Goal: Task Accomplishment & Management: Use online tool/utility

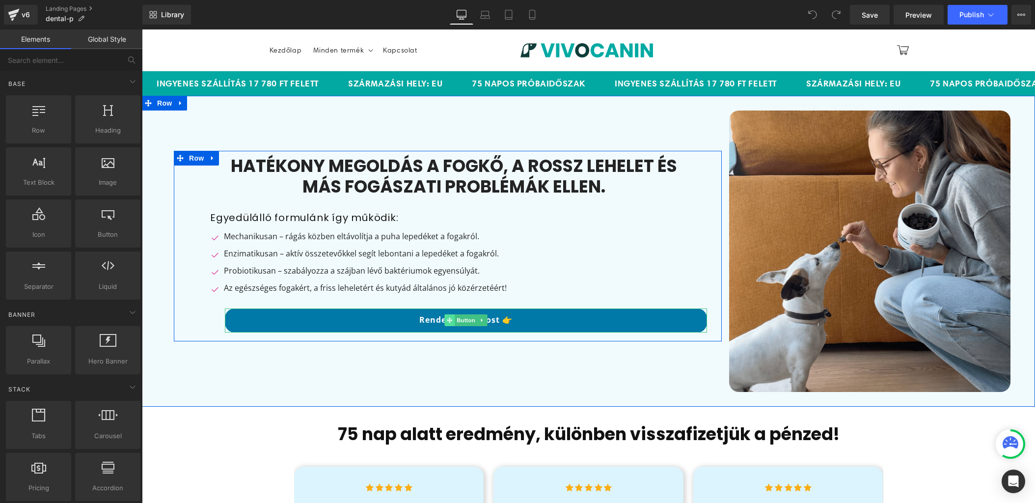
click at [445, 321] on span at bounding box center [449, 320] width 10 height 12
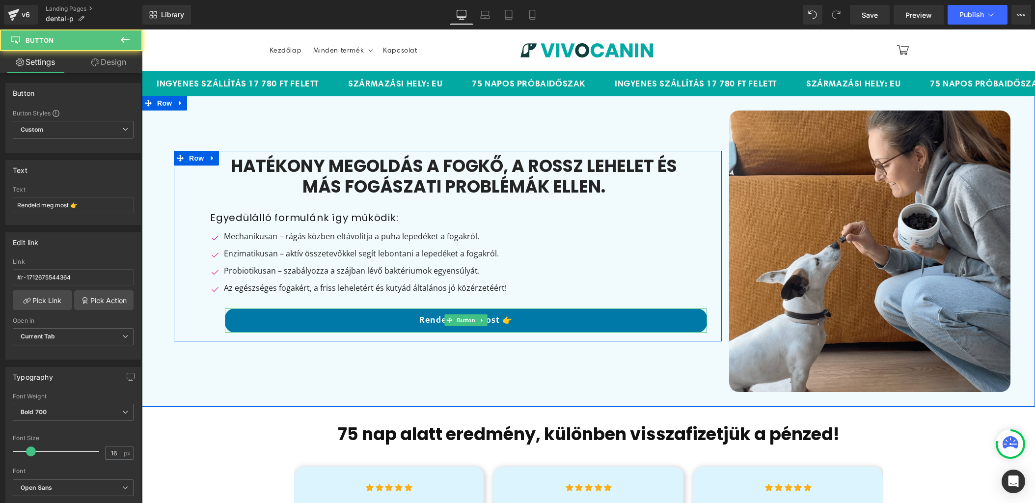
click at [425, 321] on link "Rendeld meg most 👉" at bounding box center [466, 320] width 482 height 24
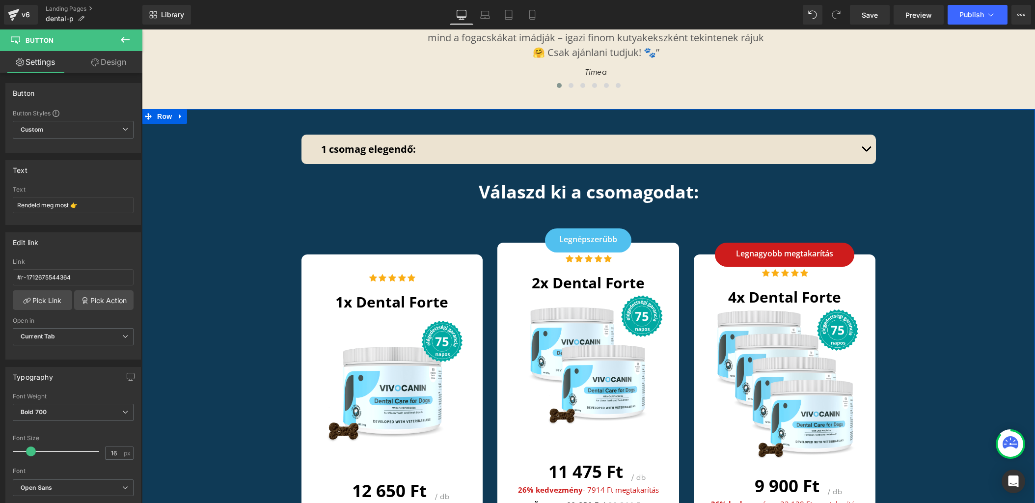
scroll to position [3225, 0]
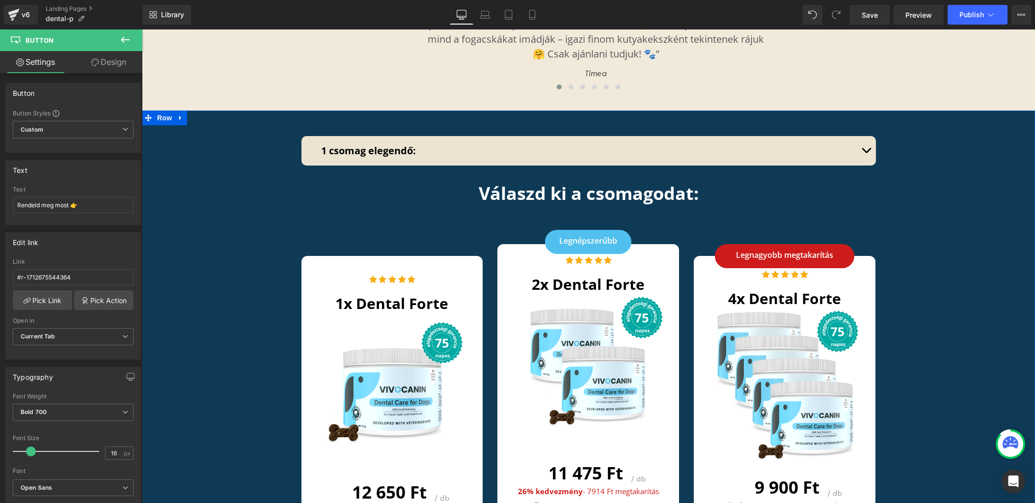
click at [177, 136] on div "1 csomag elegendő: Text Block 1 csomag Dental Forte elegendő: Kistestű kutyákna…" at bounding box center [588, 427] width 893 height 592
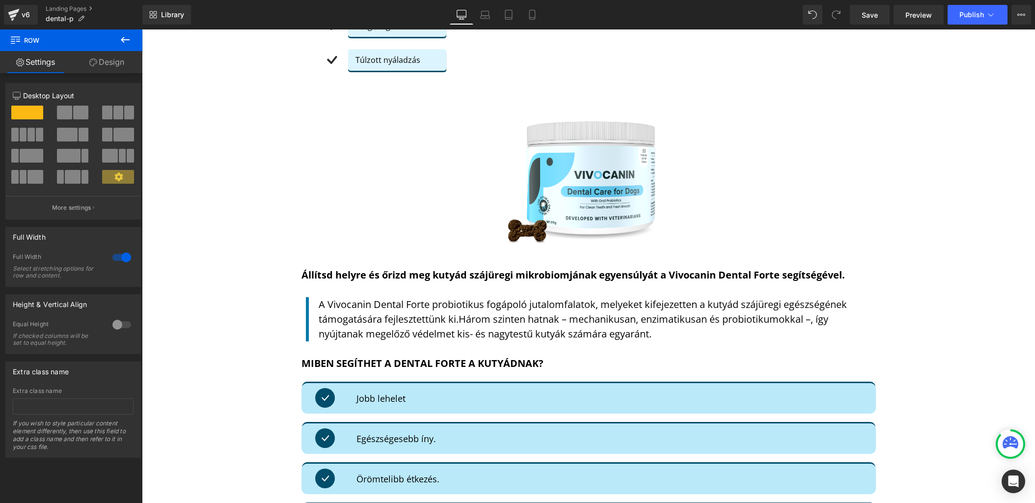
scroll to position [876, 0]
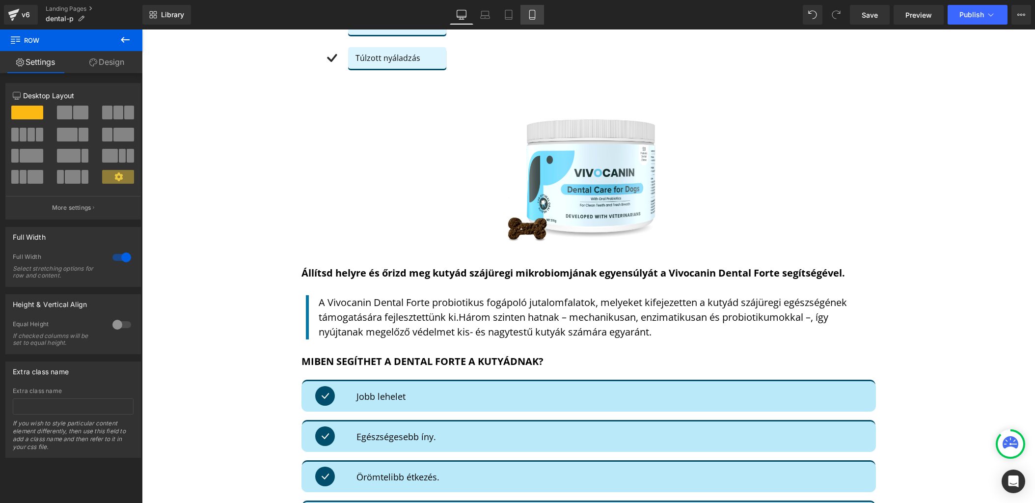
click at [532, 14] on icon at bounding box center [532, 15] width 10 height 10
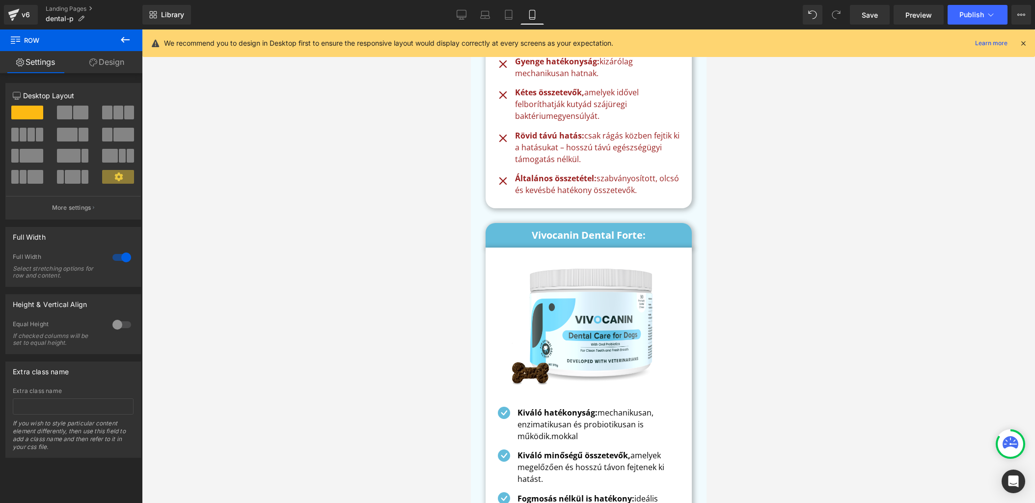
scroll to position [4045, 0]
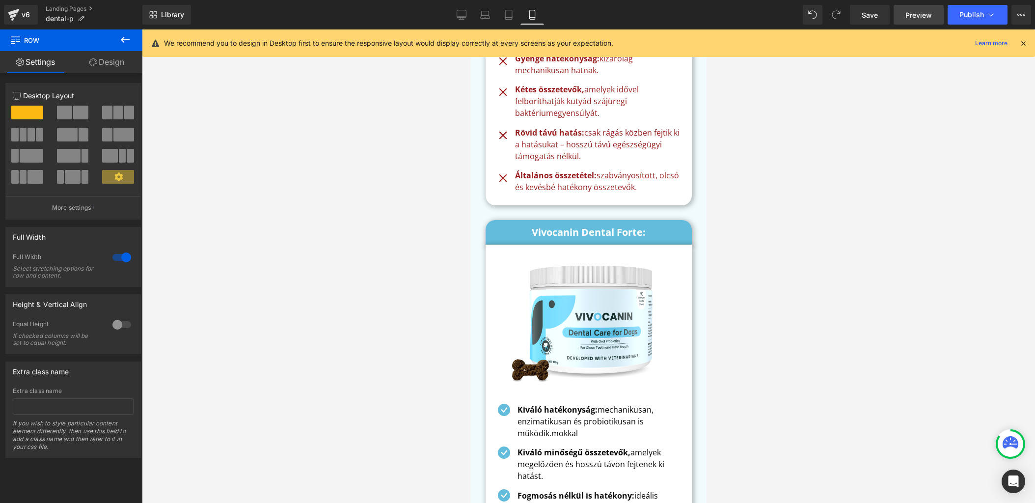
click at [921, 18] on span "Preview" at bounding box center [919, 15] width 27 height 10
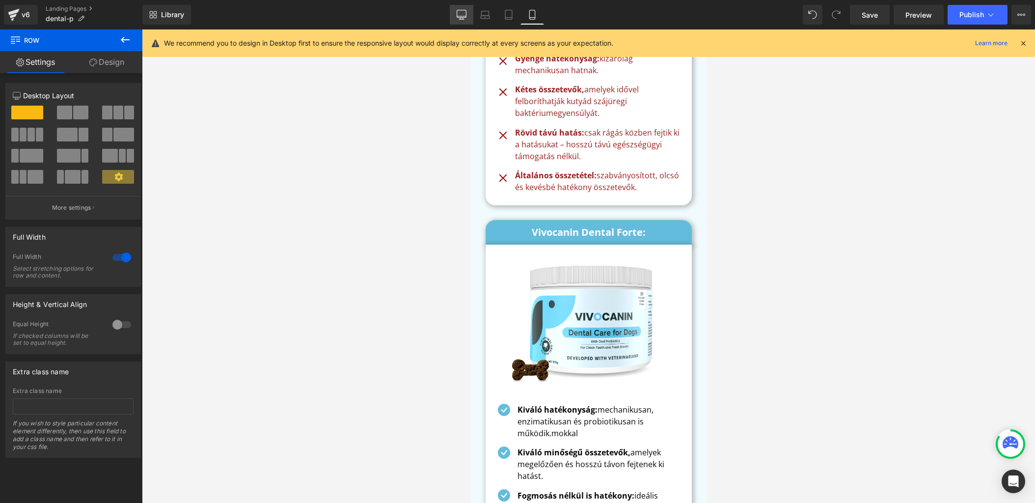
click at [461, 13] on icon at bounding box center [462, 15] width 10 height 10
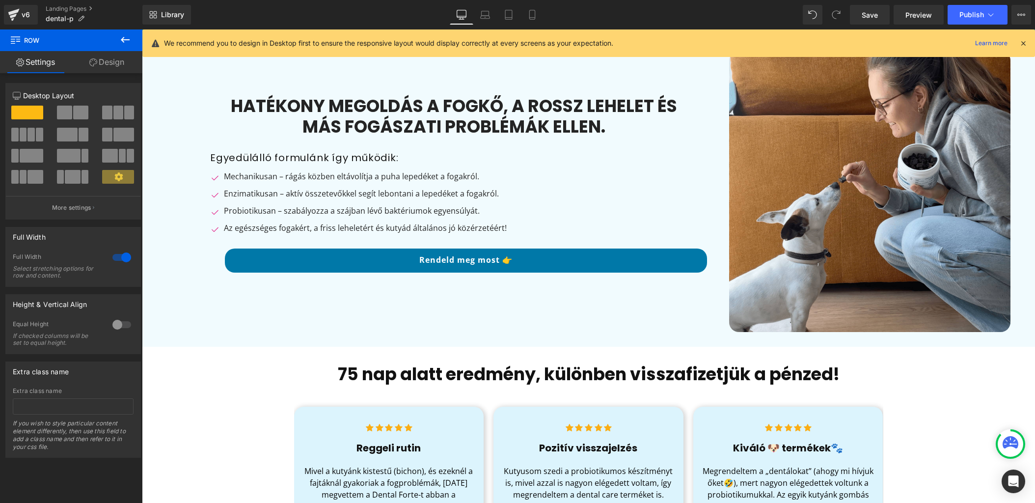
scroll to position [0, 0]
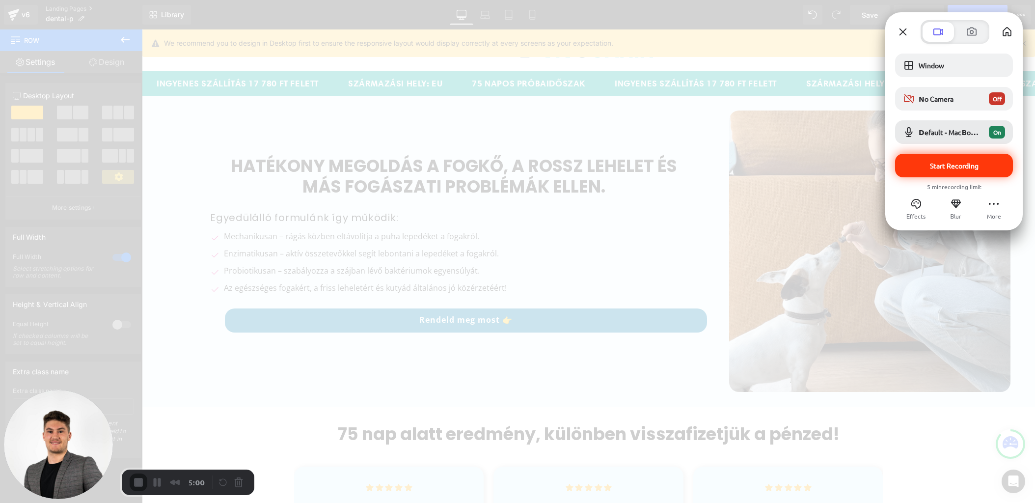
click at [926, 164] on span "Start Recording" at bounding box center [954, 165] width 102 height 9
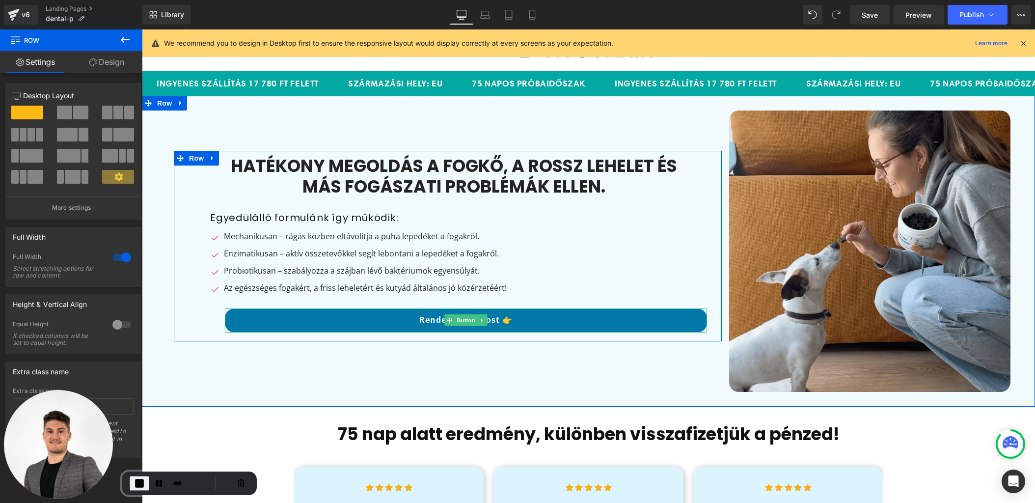
click at [292, 324] on link "Rendeld meg most 👉" at bounding box center [466, 320] width 482 height 24
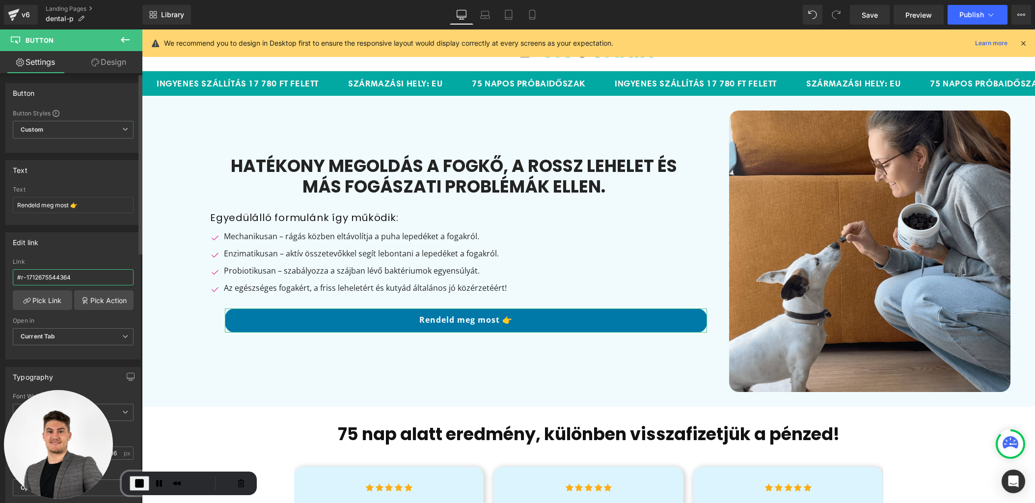
click at [95, 278] on input "#r-1712675544364" at bounding box center [73, 277] width 121 height 16
click at [95, 257] on div "Edit link #r-1712675544364 Link Pick Link Pick Action Current Tab New Tab Open …" at bounding box center [73, 295] width 136 height 127
click at [107, 301] on link "Pick Action" at bounding box center [103, 300] width 59 height 20
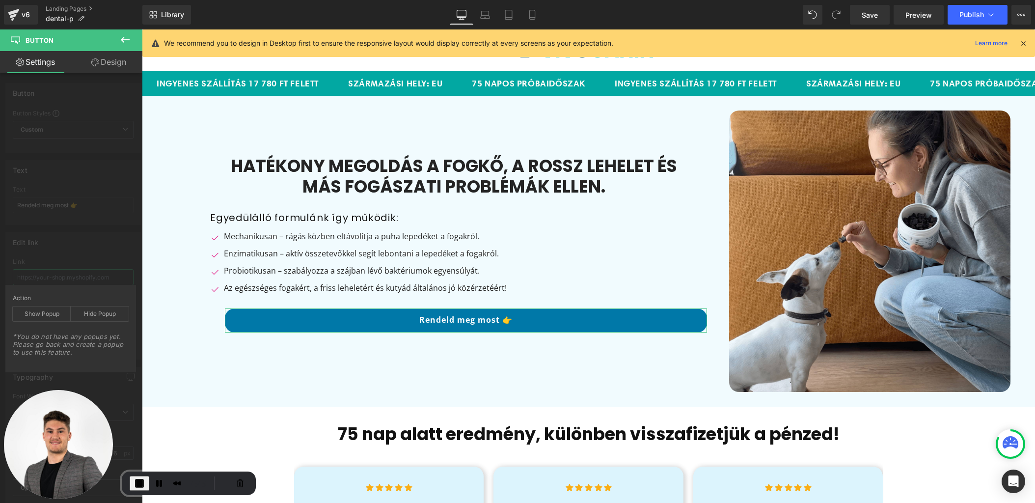
click at [80, 272] on div "Edit link #r-1712675544364 Link Pick Link Pick Action Current Tab New Tab Open …" at bounding box center [73, 292] width 147 height 135
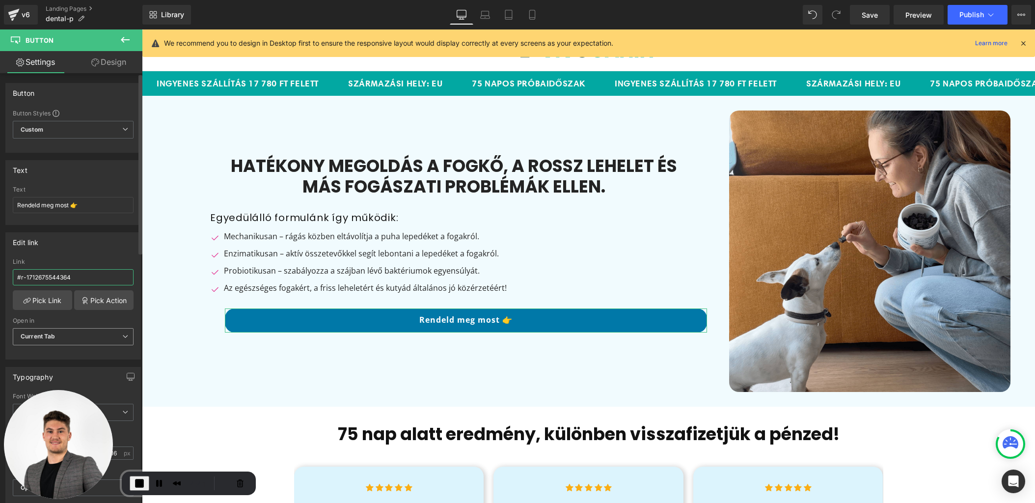
type input "#r-1712675544364"
click at [58, 336] on span "Current Tab" at bounding box center [73, 336] width 121 height 17
click at [58, 336] on span "Current Tab" at bounding box center [71, 336] width 117 height 17
click at [55, 302] on link "Pick Link" at bounding box center [42, 300] width 59 height 20
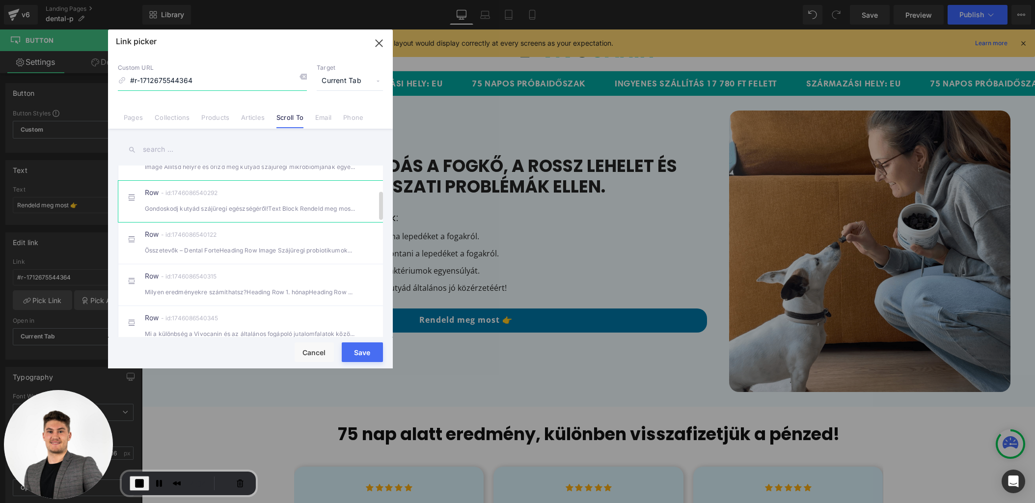
scroll to position [145, 0]
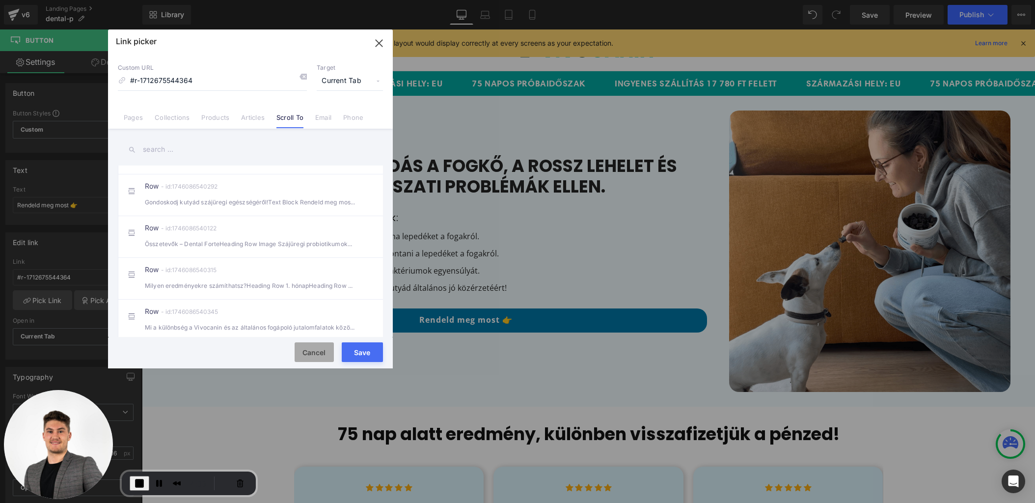
click at [324, 348] on button "Cancel" at bounding box center [314, 352] width 39 height 20
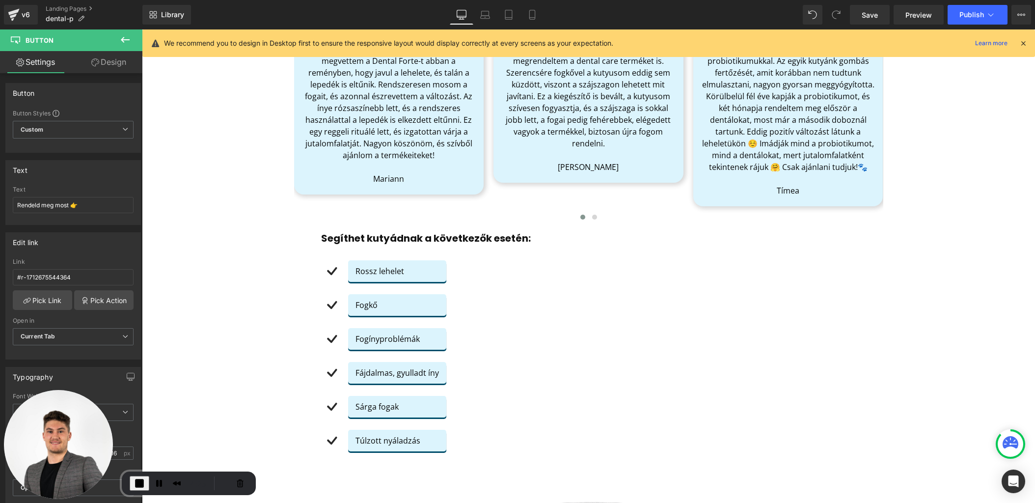
scroll to position [0, 0]
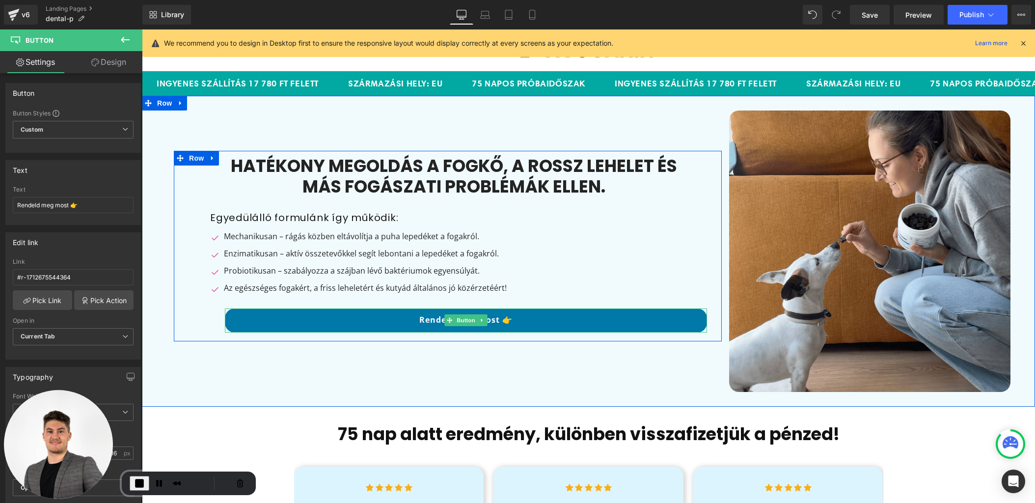
click at [284, 319] on link "Rendeld meg most 👉" at bounding box center [466, 320] width 482 height 24
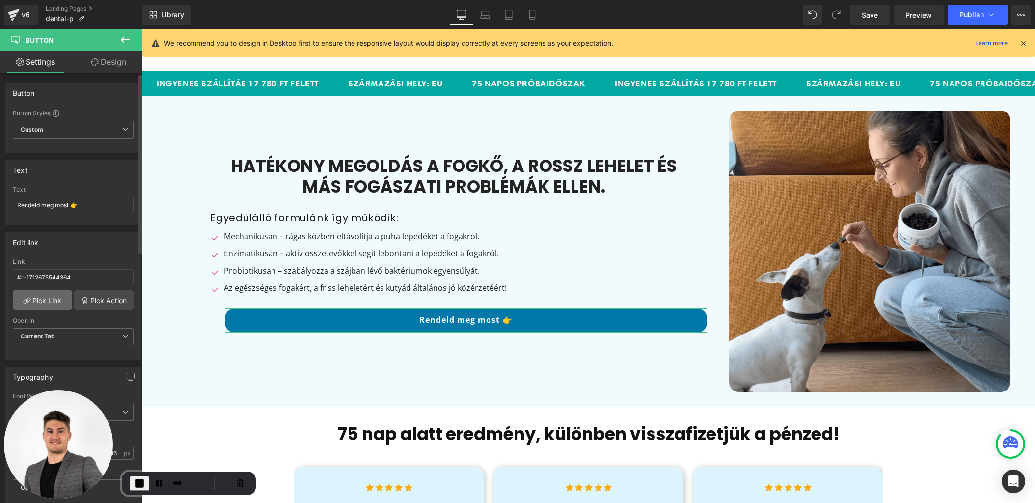
click at [52, 301] on link "Pick Link" at bounding box center [42, 300] width 59 height 20
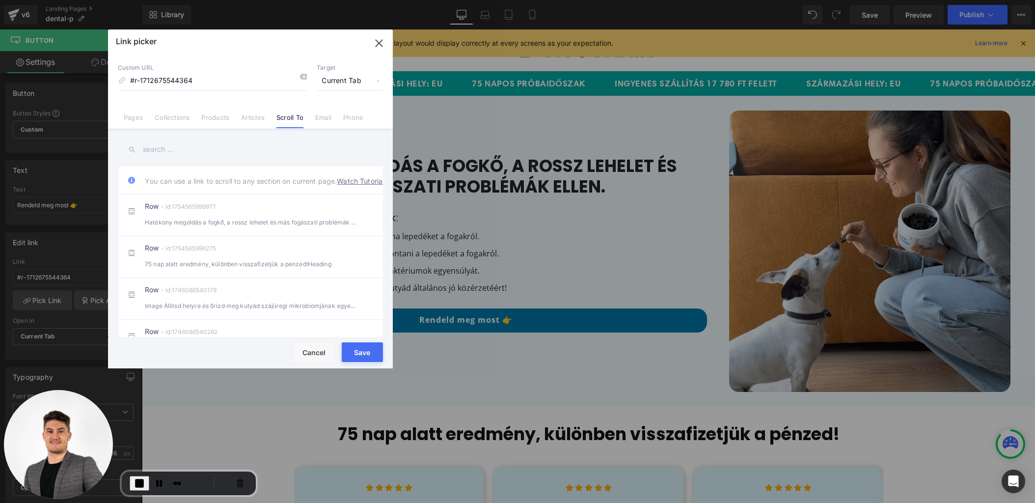
click at [287, 119] on link "Scroll To" at bounding box center [289, 120] width 27 height 15
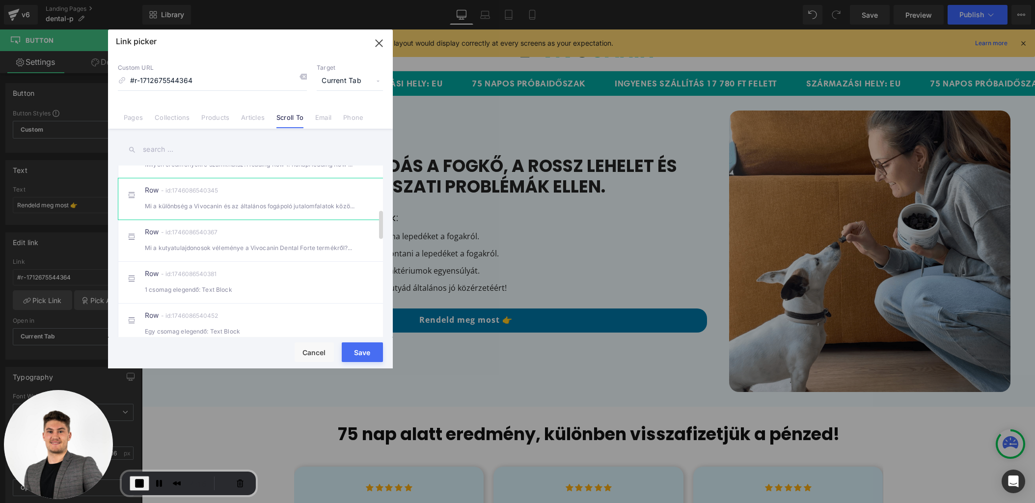
scroll to position [267, 0]
click at [250, 252] on div "Mi a kutyatulajdonosok véleménye a Vivocanin Dental Forte termékről?Heading" at bounding box center [250, 247] width 211 height 10
click at [371, 348] on button "Save" at bounding box center [362, 352] width 41 height 20
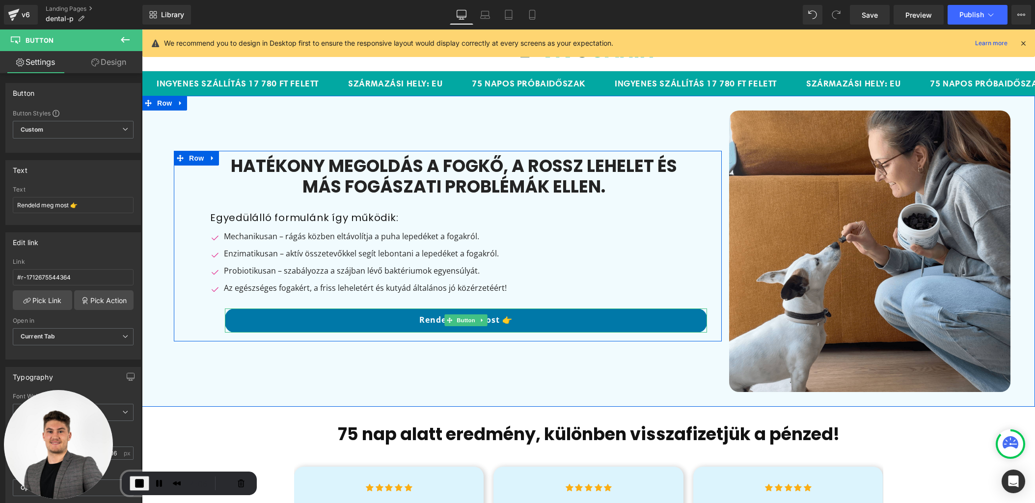
click at [292, 315] on link "Rendeld meg most 👉" at bounding box center [466, 320] width 482 height 24
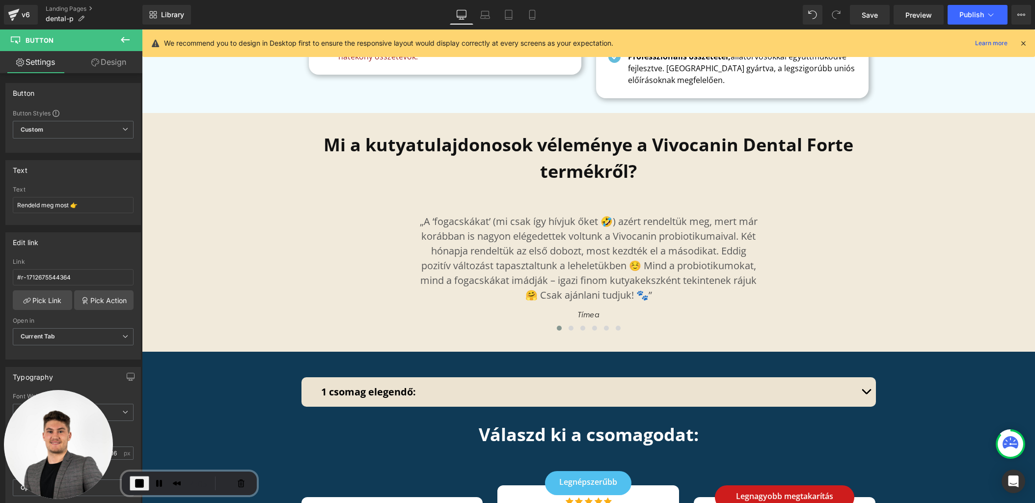
scroll to position [3038, 0]
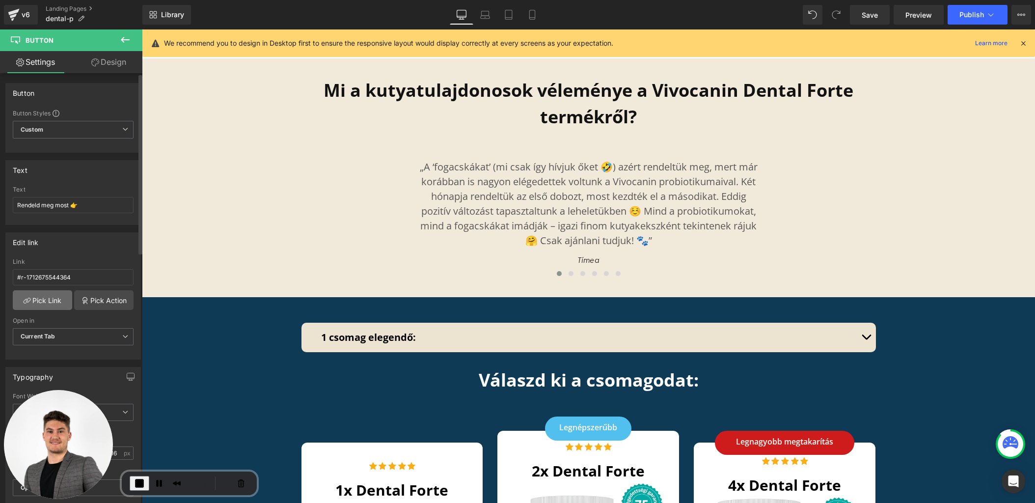
click at [53, 299] on link "Pick Link" at bounding box center [42, 300] width 59 height 20
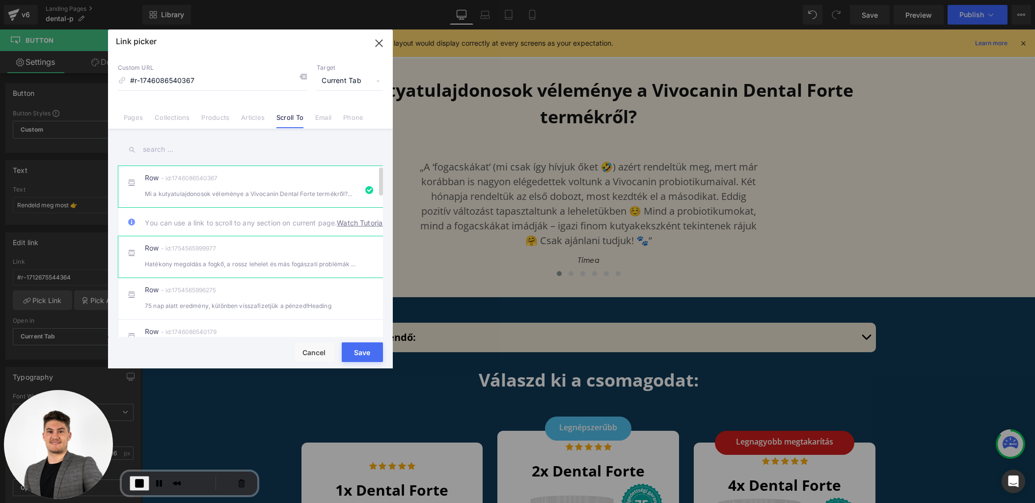
click at [221, 265] on div "Row - id:1754565999977 Hatékony megoldás a fogkő, a rossz lehelet és más fogász…" at bounding box center [265, 257] width 241 height 25
click at [358, 355] on button "Save" at bounding box center [362, 352] width 41 height 20
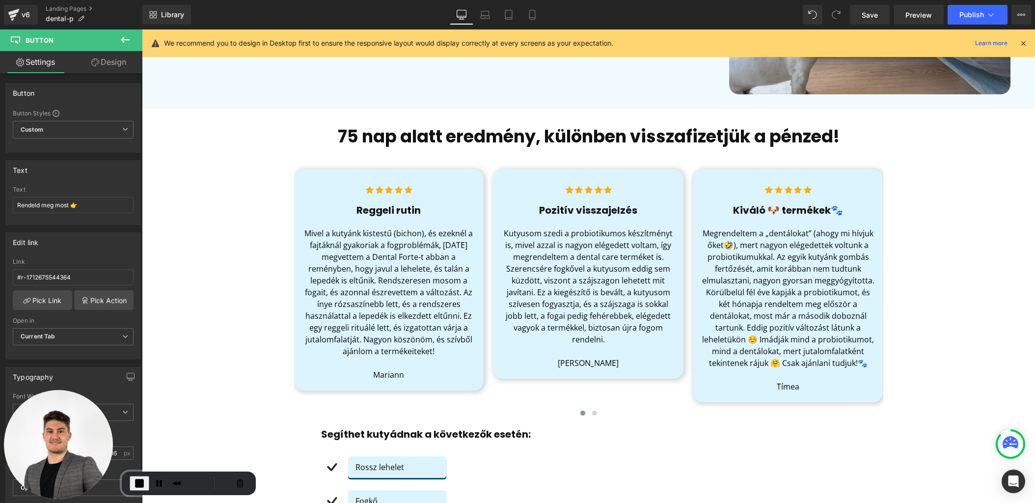
scroll to position [0, 0]
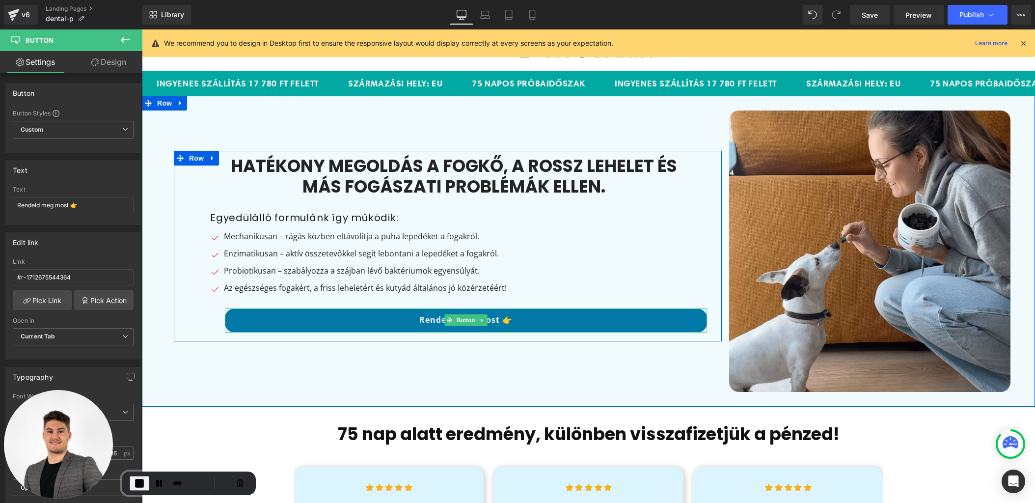
click at [385, 318] on link "Rendeld meg most 👉" at bounding box center [466, 320] width 482 height 24
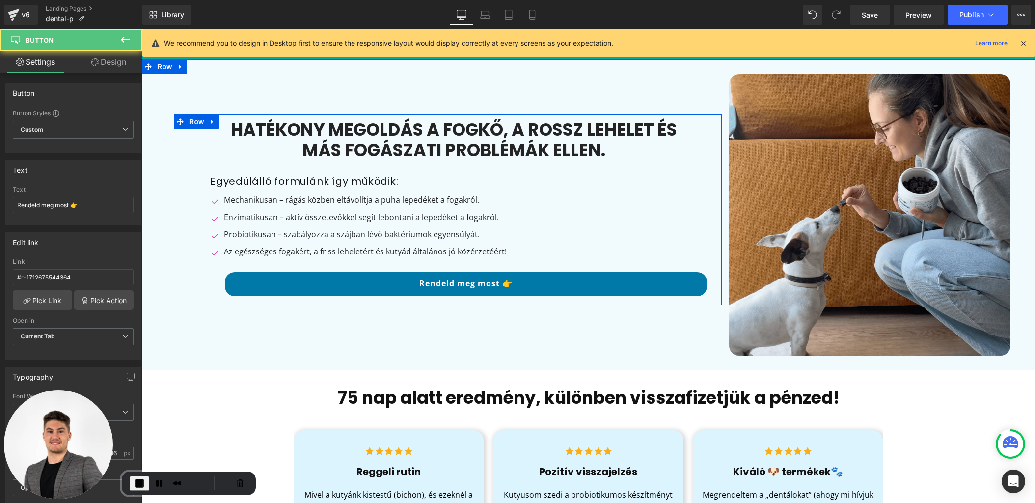
scroll to position [51, 0]
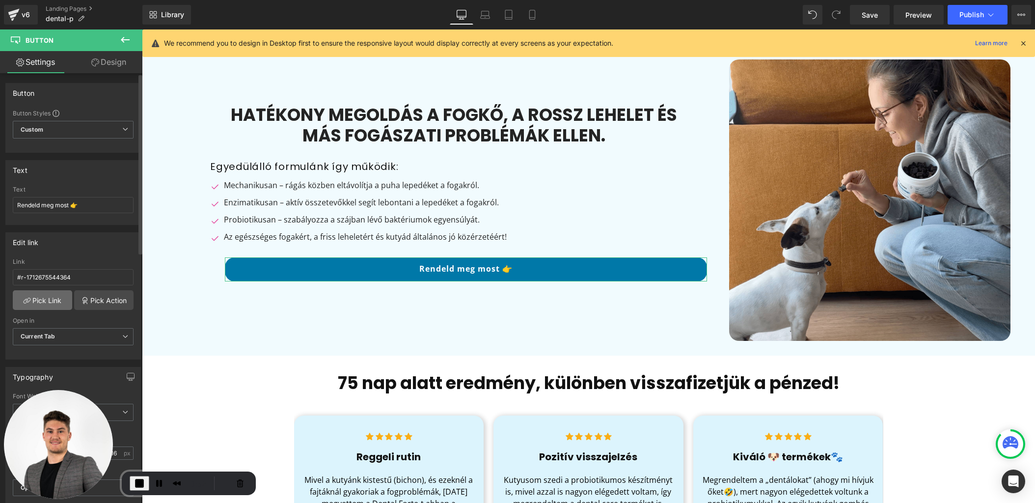
click at [37, 299] on link "Pick Link" at bounding box center [42, 300] width 59 height 20
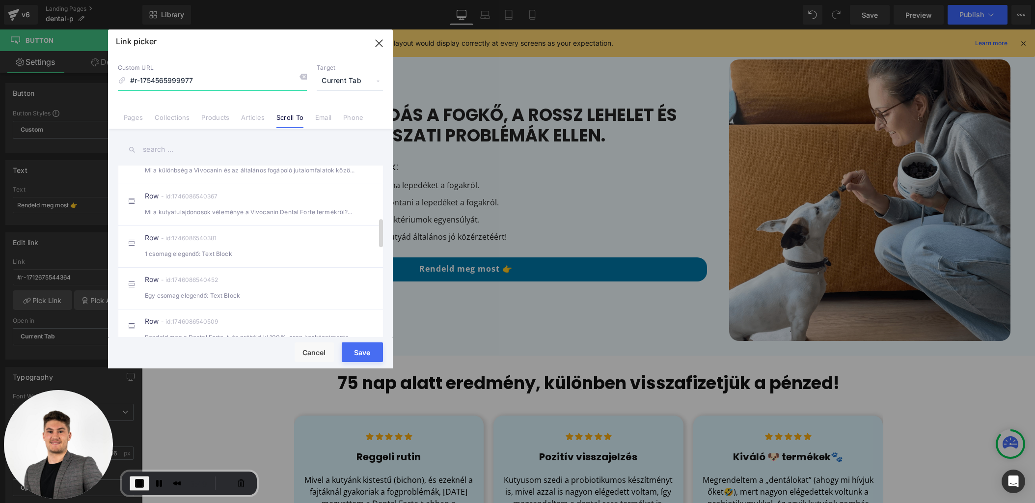
scroll to position [310, 0]
click at [232, 251] on div "1 csomag elegendő: Text Block" at bounding box center [250, 246] width 211 height 10
click at [365, 344] on button "Save" at bounding box center [362, 352] width 41 height 20
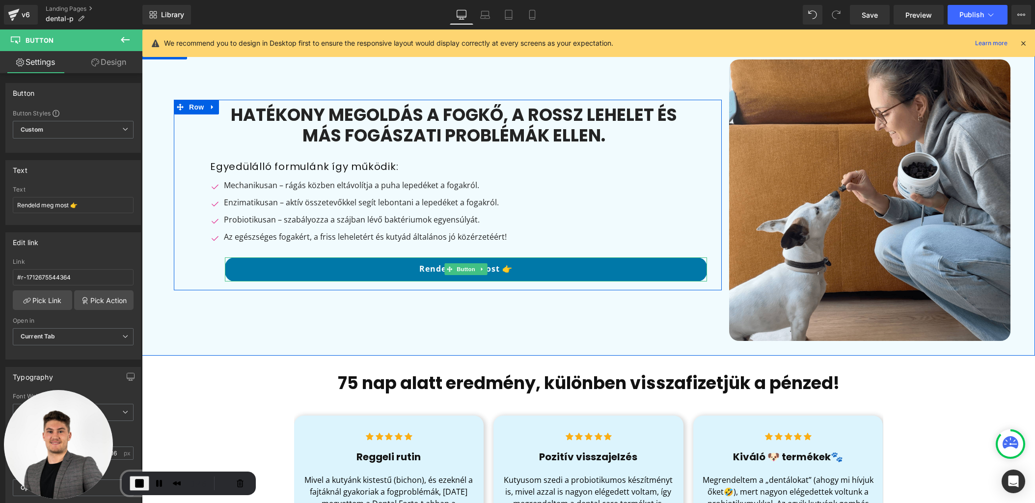
click at [352, 266] on link "Rendeld meg most 👉" at bounding box center [466, 269] width 482 height 24
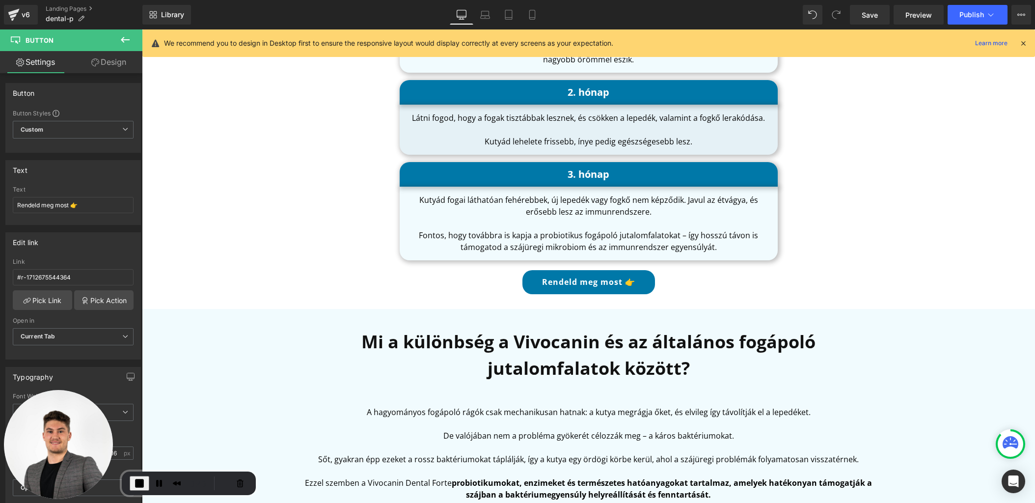
scroll to position [2181, 0]
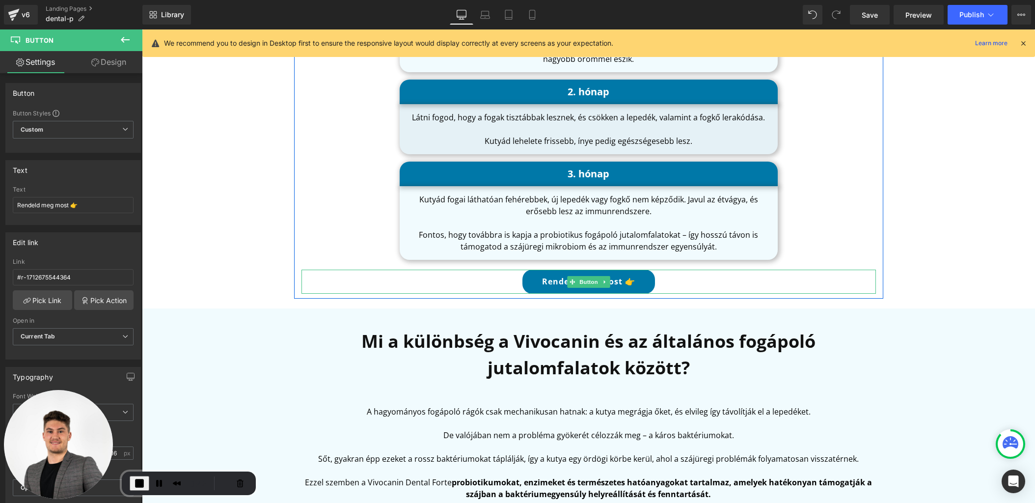
click at [540, 270] on link "Rendeld meg most 👉" at bounding box center [589, 282] width 133 height 24
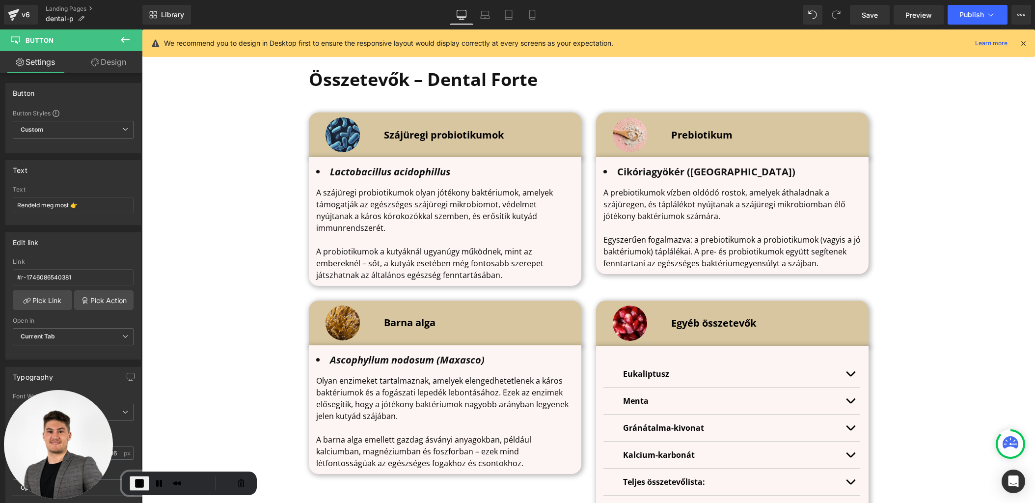
scroll to position [1232, 0]
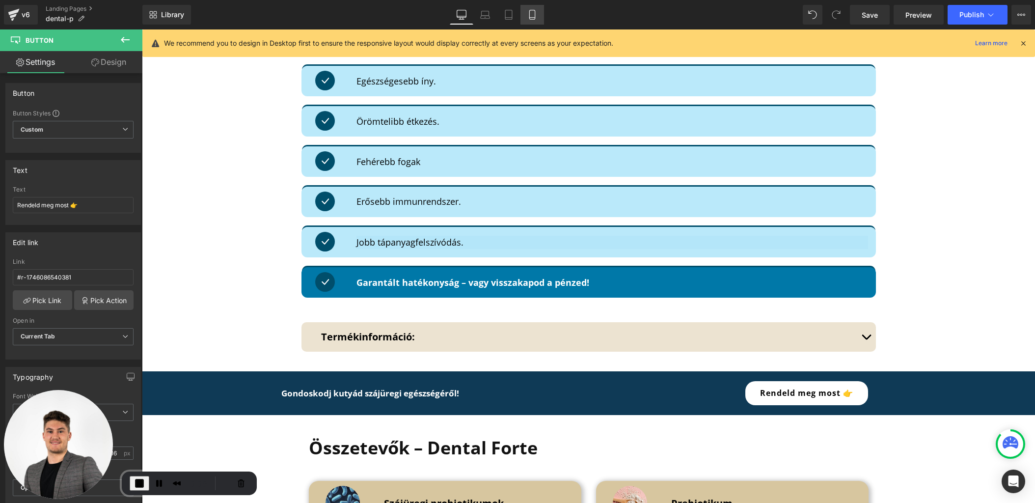
click at [532, 17] on icon at bounding box center [532, 15] width 10 height 10
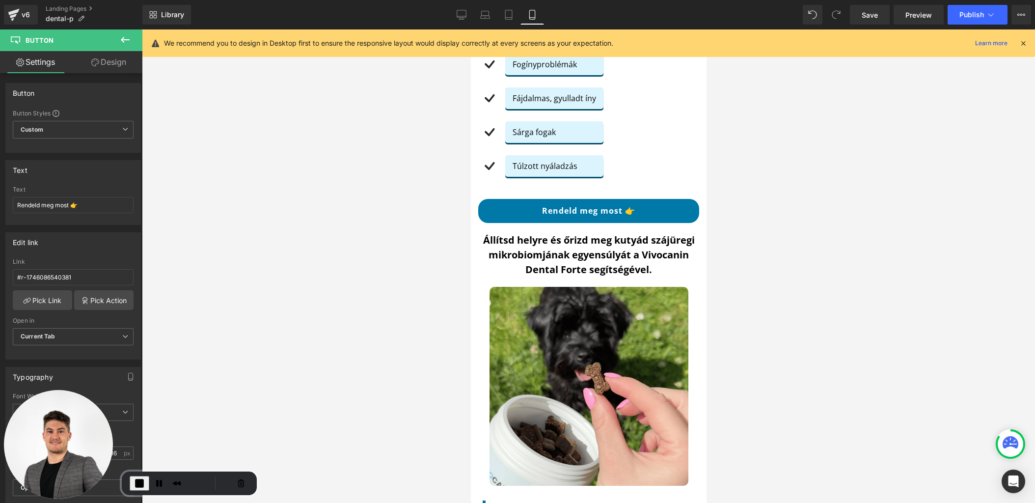
scroll to position [0, 0]
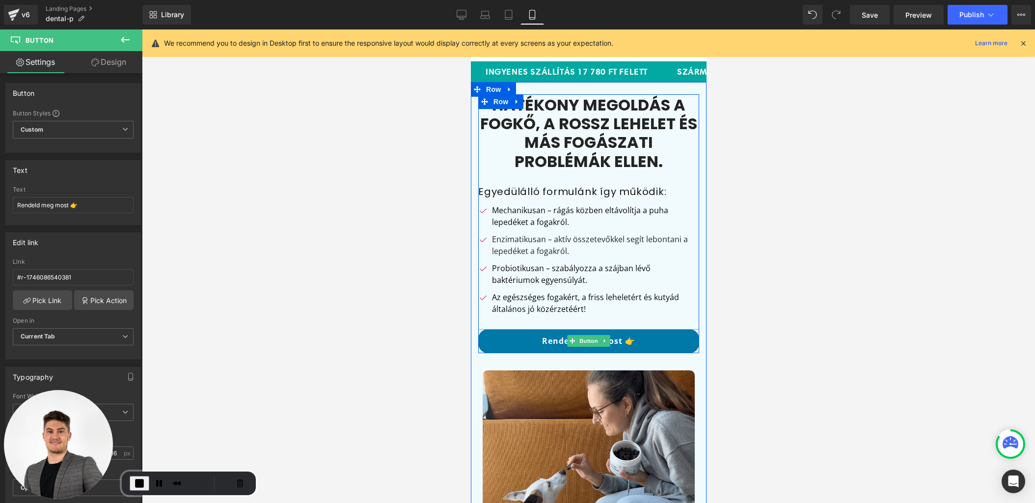
click at [528, 340] on link "Rendeld meg most 👉" at bounding box center [588, 341] width 221 height 24
click at [529, 339] on link "Rendeld meg most 👉" at bounding box center [588, 341] width 221 height 24
click at [511, 342] on link "Rendeld meg most 👉" at bounding box center [588, 341] width 221 height 24
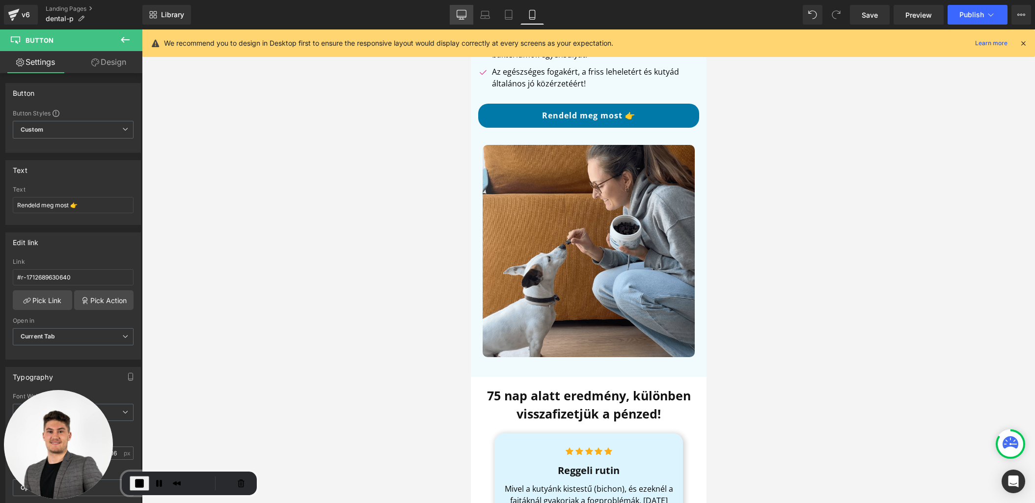
scroll to position [237, 0]
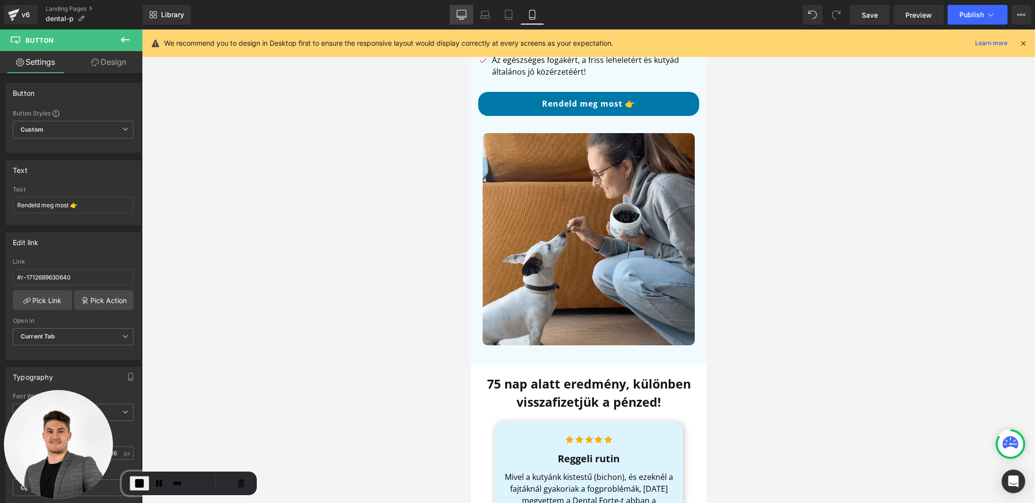
click at [464, 16] on icon at bounding box center [461, 16] width 9 height 0
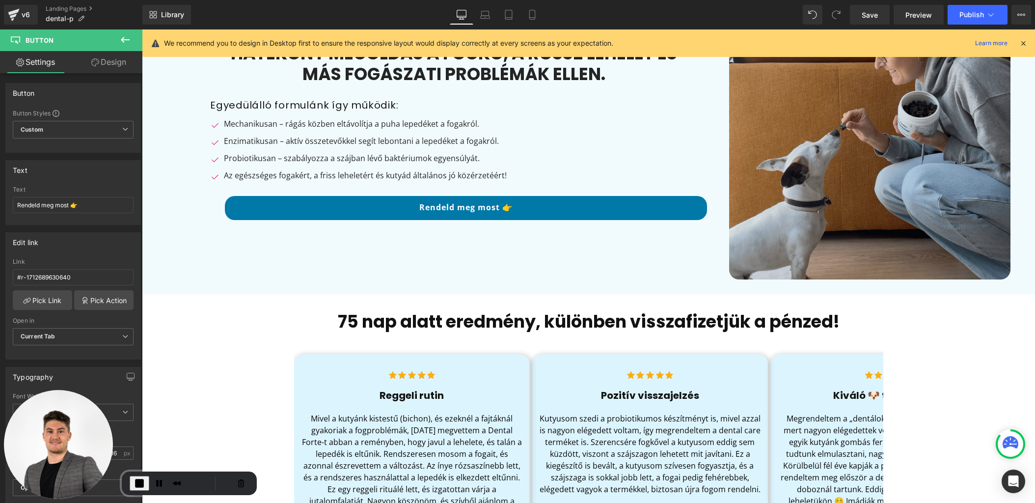
scroll to position [0, 0]
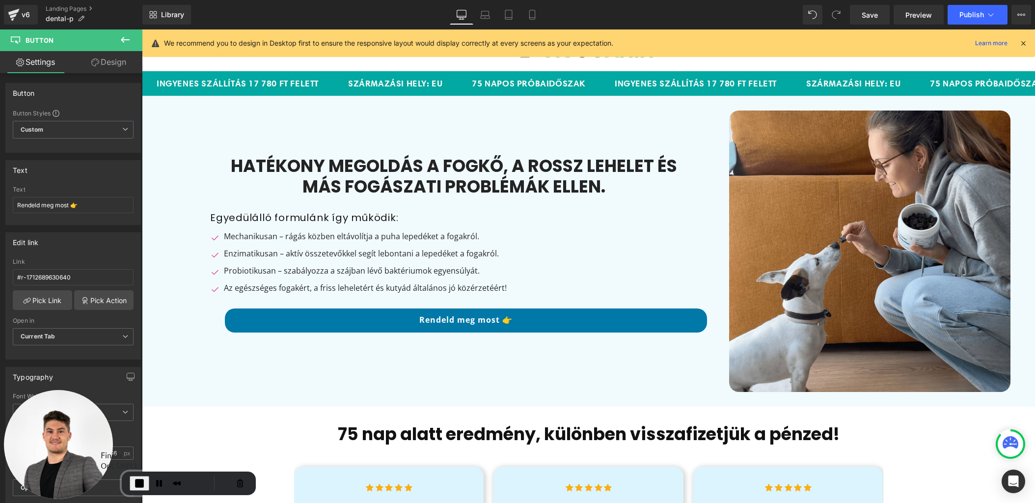
click at [137, 487] on span "End Recording" at bounding box center [140, 483] width 12 height 12
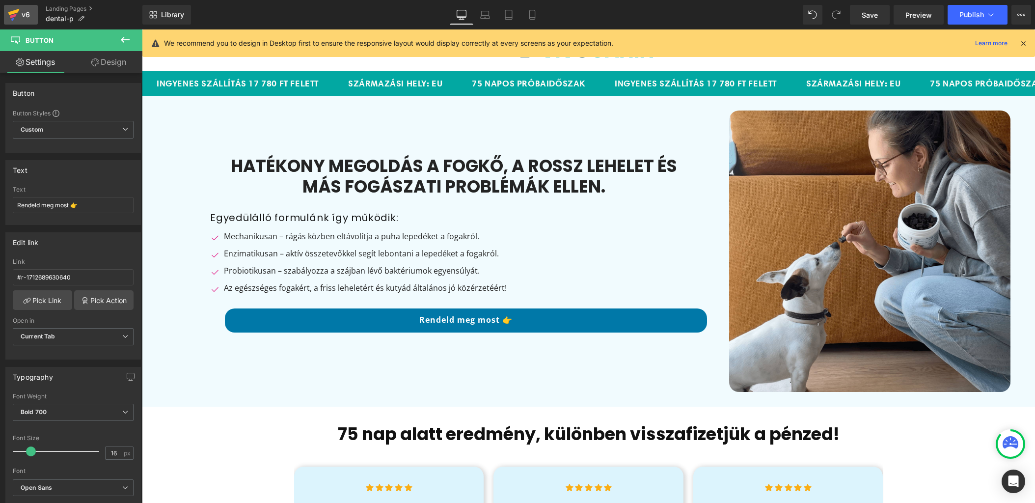
click at [18, 11] on icon at bounding box center [14, 14] width 12 height 25
